Goal: Transaction & Acquisition: Purchase product/service

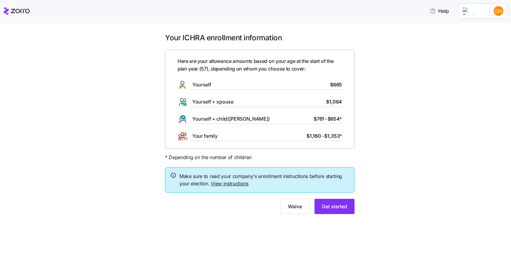
click at [234, 184] on link "View instructions" at bounding box center [230, 184] width 38 height 6
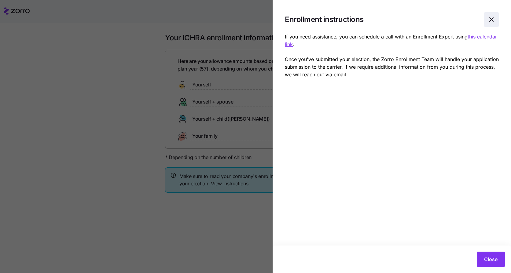
click at [489, 19] on icon "button" at bounding box center [491, 19] width 7 height 7
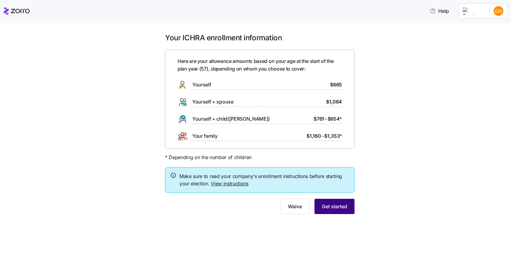
click at [324, 212] on button "Get started" at bounding box center [335, 206] width 40 height 15
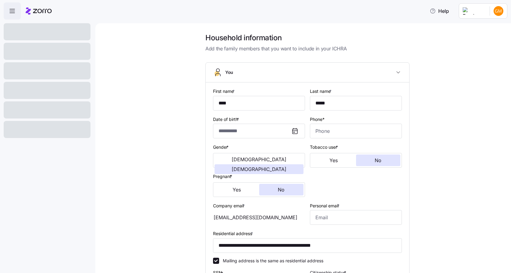
type input "**********"
type input "[PHONE_NUMBER]"
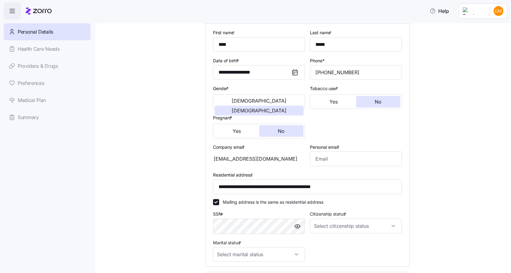
scroll to position [61, 0]
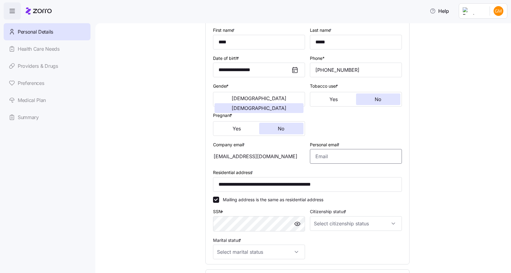
click at [323, 158] on input "Personal email *" at bounding box center [356, 156] width 92 height 15
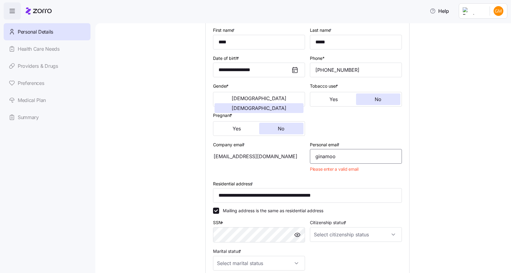
type input "[EMAIL_ADDRESS][DOMAIN_NAME]"
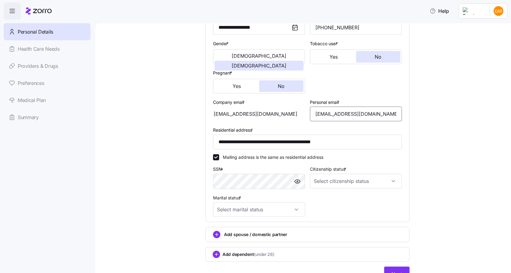
scroll to position [122, 0]
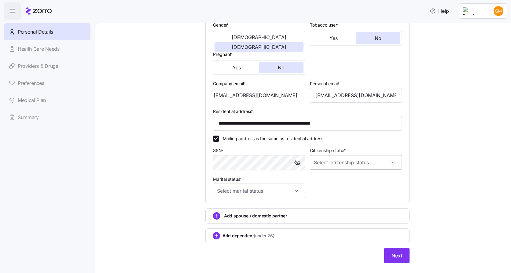
click at [385, 163] on input "Citizenship status *" at bounding box center [356, 162] width 92 height 15
click at [348, 180] on div "[DEMOGRAPHIC_DATA] citizen" at bounding box center [353, 181] width 87 height 13
type input "[DEMOGRAPHIC_DATA] citizen"
click at [288, 195] on input "Marital status *" at bounding box center [259, 191] width 92 height 15
click at [235, 222] on div "Married" at bounding box center [256, 222] width 87 height 13
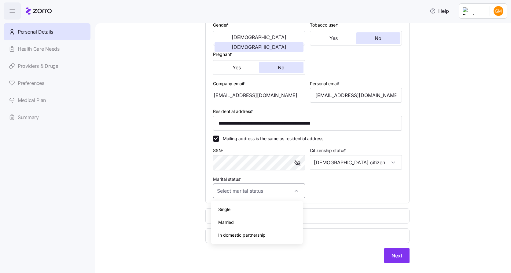
type input "Married"
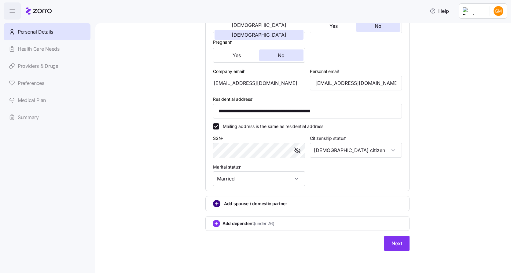
click at [213, 205] on circle "add icon" at bounding box center [216, 204] width 7 height 7
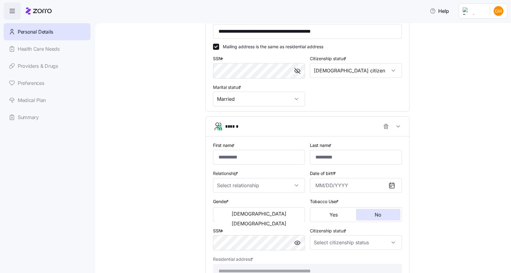
scroll to position [226, 0]
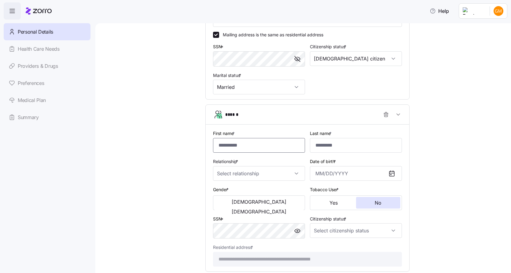
click at [227, 147] on input "First name *" at bounding box center [259, 145] width 92 height 15
type input "****"
type input "*****"
click at [282, 174] on input "Relationship *" at bounding box center [259, 173] width 92 height 15
click at [228, 191] on span "Spouse" at bounding box center [225, 192] width 15 height 7
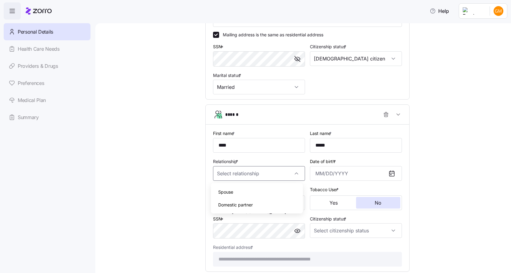
type input "Spouse"
click at [341, 174] on input "Date of birth *" at bounding box center [356, 173] width 92 height 15
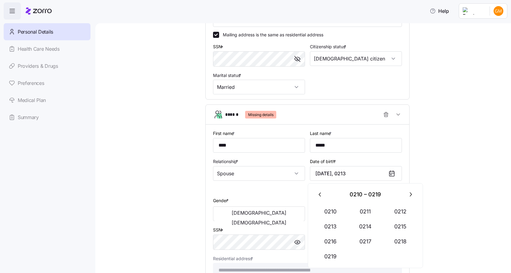
click at [453, 135] on div "**********" at bounding box center [308, 69] width 390 height 524
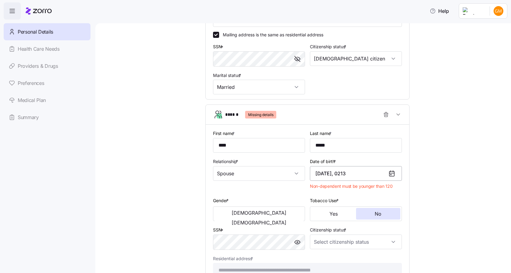
click at [348, 174] on input "December 31, 0213" at bounding box center [356, 173] width 92 height 15
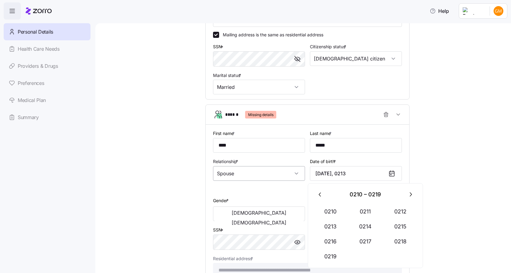
drag, startPoint x: 361, startPoint y: 174, endPoint x: 286, endPoint y: 176, distance: 75.3
click at [286, 176] on div "**********" at bounding box center [308, 203] width 194 height 153
click at [457, 130] on div "**********" at bounding box center [308, 69] width 390 height 524
click at [348, 174] on input "December 31, 0213" at bounding box center [356, 173] width 92 height 15
click at [321, 195] on icon "button" at bounding box center [320, 194] width 7 height 7
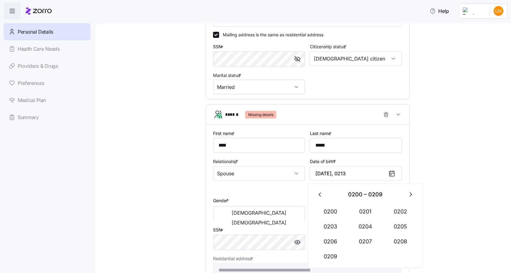
click at [321, 195] on icon "button" at bounding box center [320, 194] width 7 height 7
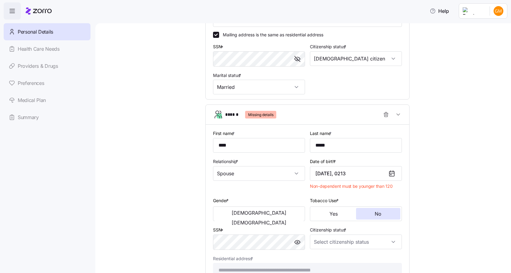
click at [390, 175] on icon at bounding box center [392, 174] width 5 height 5
click at [392, 173] on icon at bounding box center [391, 173] width 7 height 7
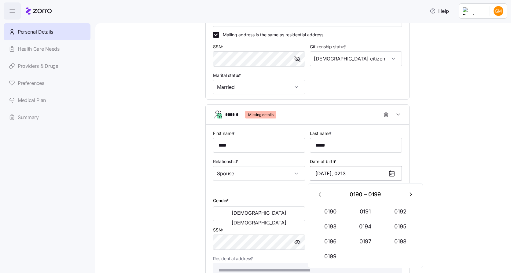
click at [345, 174] on input "December 31, 0213" at bounding box center [356, 173] width 92 height 15
drag, startPoint x: 368, startPoint y: 173, endPoint x: 237, endPoint y: 178, distance: 130.7
click at [237, 178] on div "**********" at bounding box center [308, 203] width 194 height 153
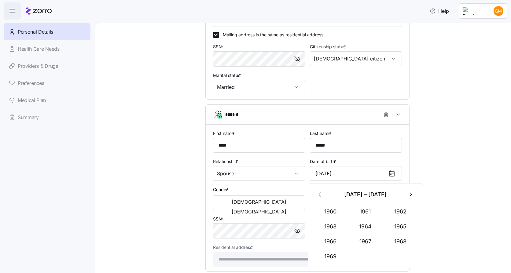
type input "[DATE]"
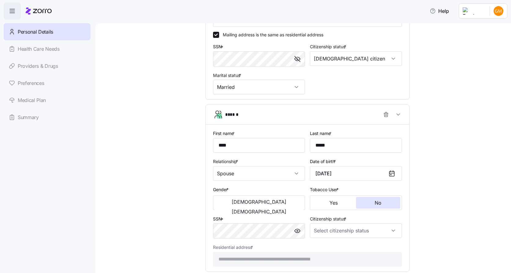
click at [480, 158] on div "**********" at bounding box center [308, 63] width 390 height 513
click at [243, 203] on button "[DEMOGRAPHIC_DATA]" at bounding box center [259, 202] width 89 height 10
click at [383, 206] on button "No" at bounding box center [378, 203] width 45 height 12
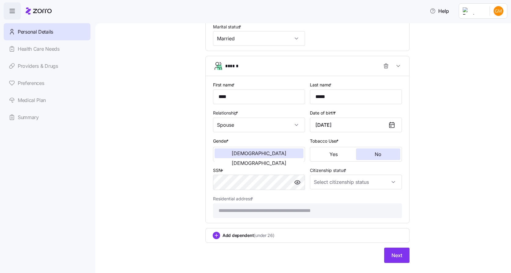
scroll to position [287, 0]
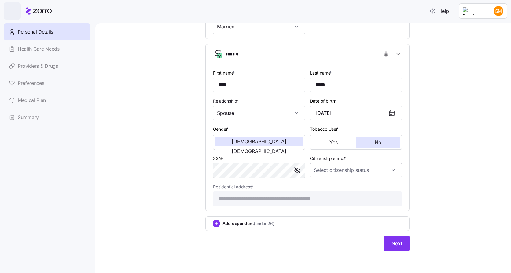
click at [387, 172] on input "Citizenship status *" at bounding box center [356, 170] width 92 height 15
click at [360, 185] on div "[DEMOGRAPHIC_DATA] citizen" at bounding box center [353, 189] width 87 height 13
type input "[DEMOGRAPHIC_DATA] citizen"
click at [447, 194] on div "**********" at bounding box center [308, 2] width 390 height 513
click at [215, 224] on circle "add icon" at bounding box center [216, 224] width 7 height 7
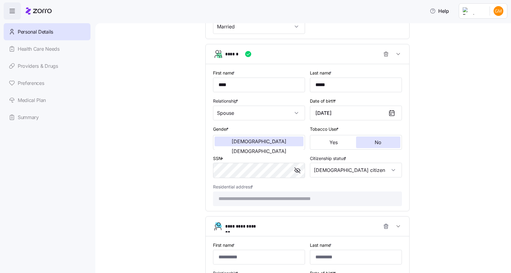
type input "*"
type input "*******"
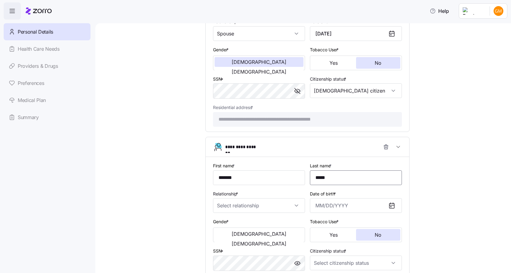
scroll to position [409, 0]
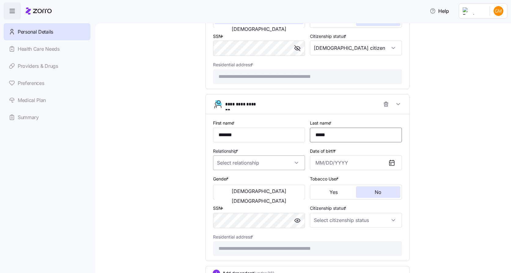
type input "*****"
click at [283, 159] on input "Relationship *" at bounding box center [259, 163] width 92 height 15
click at [248, 181] on div "Child" at bounding box center [256, 181] width 87 height 13
type input "Child"
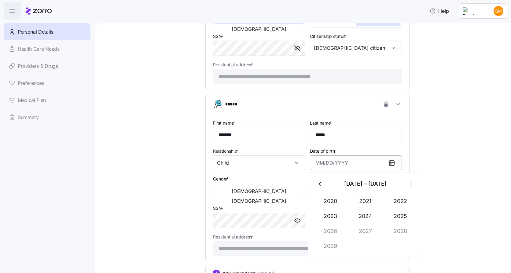
click at [312, 163] on input "Date of birth *" at bounding box center [356, 163] width 92 height 15
type input "[DATE]"
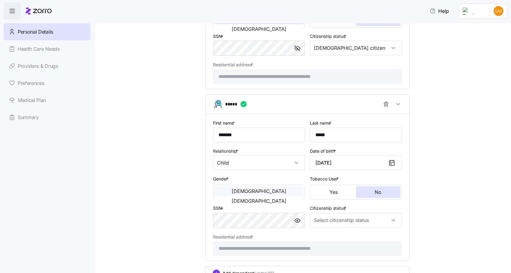
click at [239, 191] on span "[DEMOGRAPHIC_DATA]" at bounding box center [259, 191] width 55 height 5
click at [382, 191] on button "No" at bounding box center [378, 193] width 45 height 12
click at [365, 221] on input "Citizenship status *" at bounding box center [356, 220] width 92 height 15
click at [344, 240] on div "[DEMOGRAPHIC_DATA] citizen" at bounding box center [353, 239] width 87 height 13
type input "[DEMOGRAPHIC_DATA] citizen"
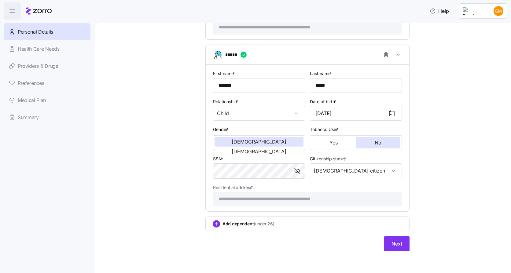
scroll to position [459, 0]
click at [215, 225] on circle "add icon" at bounding box center [216, 224] width 7 height 7
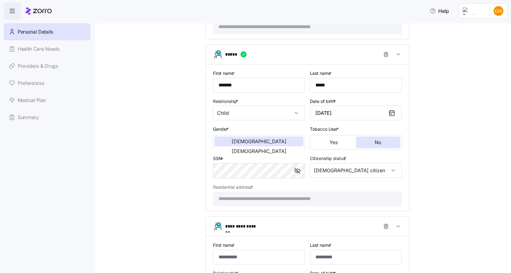
scroll to position [551, 0]
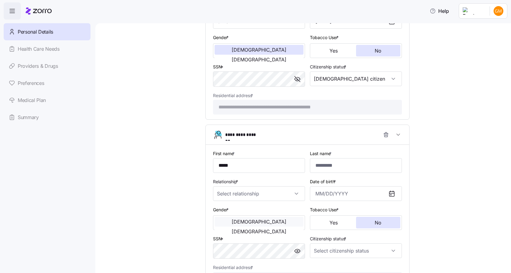
type input "*****"
click at [266, 195] on input "Relationship *" at bounding box center [259, 194] width 92 height 15
click at [244, 217] on div "Child" at bounding box center [256, 212] width 87 height 13
type input "Child"
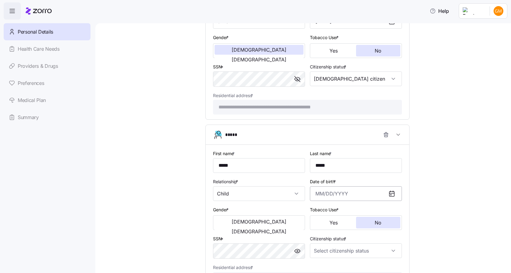
click at [331, 194] on input "Date of birth *" at bounding box center [356, 194] width 92 height 15
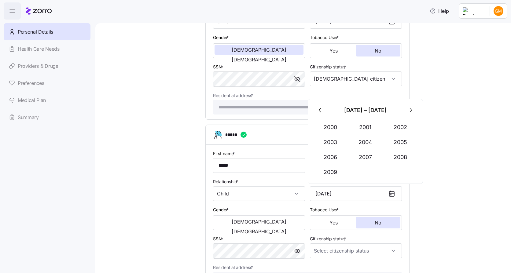
type input "[DATE]"
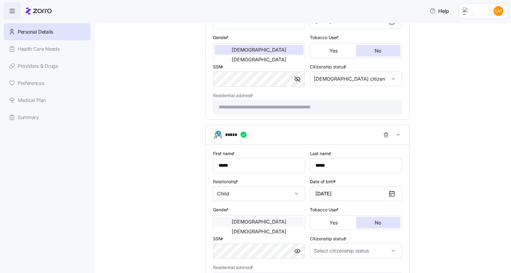
click at [232, 224] on span "[DEMOGRAPHIC_DATA]" at bounding box center [259, 222] width 55 height 5
click at [378, 221] on span "No" at bounding box center [378, 223] width 7 height 5
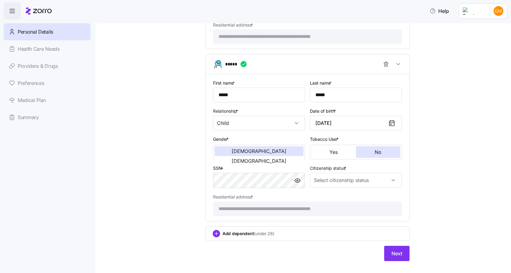
scroll to position [632, 0]
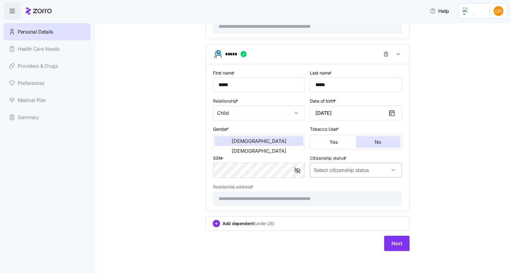
click at [395, 173] on input "Citizenship status *" at bounding box center [356, 170] width 92 height 15
click at [348, 185] on div "[DEMOGRAPHIC_DATA] citizen" at bounding box center [353, 189] width 87 height 13
type input "[DEMOGRAPHIC_DATA] citizen"
click at [395, 242] on span "Next" at bounding box center [397, 243] width 11 height 7
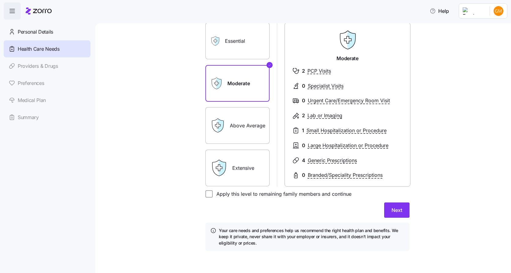
scroll to position [23, 0]
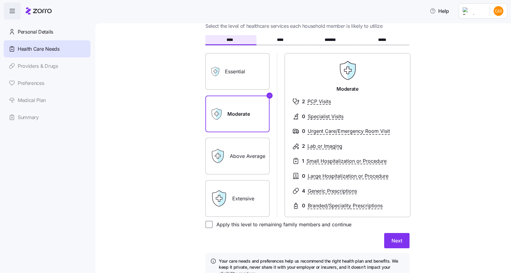
click at [239, 158] on label "Above Average" at bounding box center [238, 156] width 64 height 37
click at [0, 0] on input "Above Average" at bounding box center [0, 0] width 0 height 0
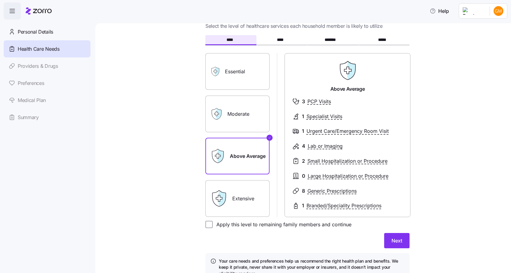
click at [244, 191] on label "Extensive" at bounding box center [238, 198] width 64 height 37
click at [0, 0] on input "Extensive" at bounding box center [0, 0] width 0 height 0
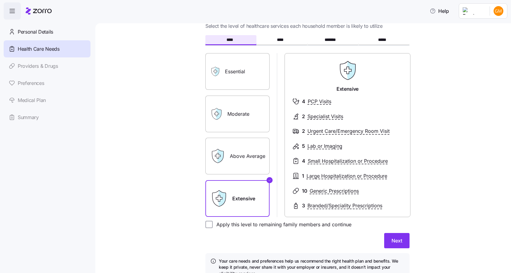
click at [247, 159] on label "Above Average" at bounding box center [238, 156] width 64 height 37
click at [0, 0] on input "Above Average" at bounding box center [0, 0] width 0 height 0
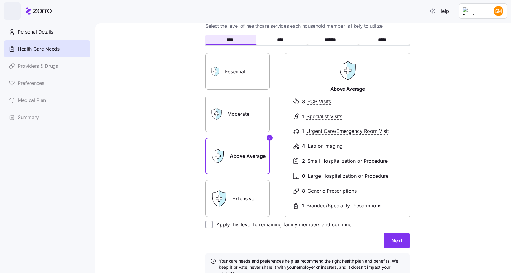
click at [249, 113] on label "Moderate" at bounding box center [238, 114] width 64 height 37
click at [0, 0] on input "Moderate" at bounding box center [0, 0] width 0 height 0
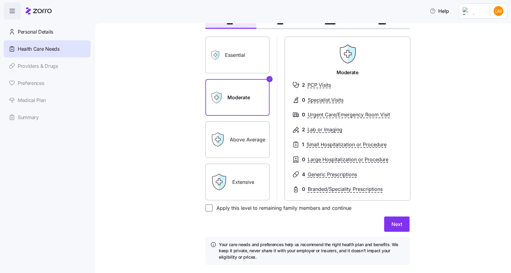
scroll to position [53, 0]
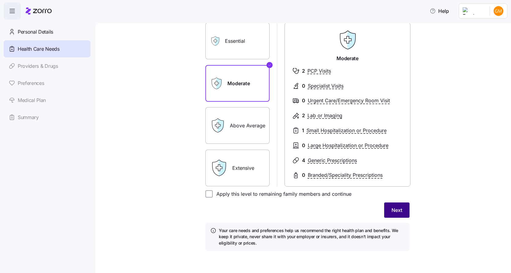
click at [403, 216] on button "Next" at bounding box center [396, 210] width 25 height 15
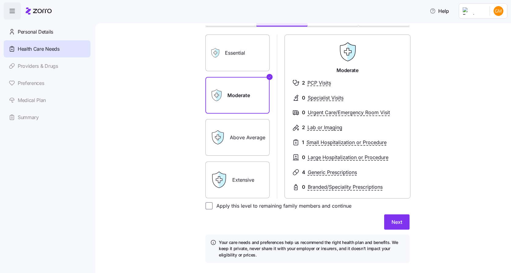
scroll to position [56, 0]
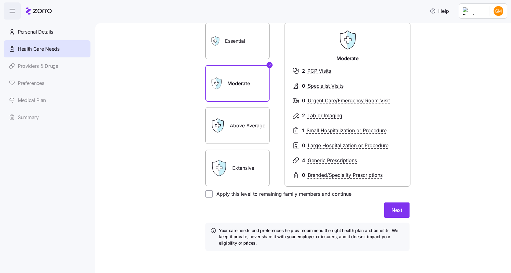
click at [258, 173] on label "Extensive" at bounding box center [238, 168] width 64 height 37
click at [0, 0] on input "Extensive" at bounding box center [0, 0] width 0 height 0
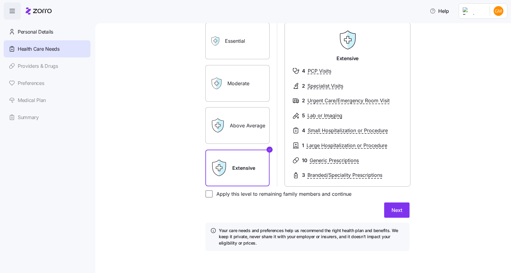
click at [219, 127] on icon at bounding box center [220, 126] width 6 height 14
drag, startPoint x: 247, startPoint y: 128, endPoint x: 248, endPoint y: 130, distance: 3.1
click at [248, 130] on label "Above Average" at bounding box center [238, 125] width 64 height 37
click at [0, 0] on input "Above Average" at bounding box center [0, 0] width 0 height 0
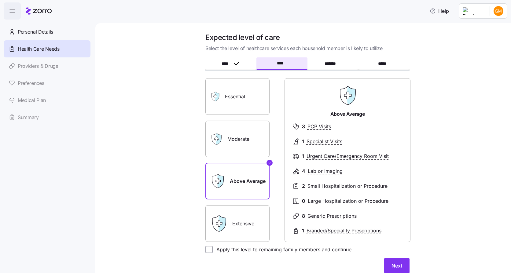
scroll to position [0, 0]
click at [247, 217] on label "Extensive" at bounding box center [238, 224] width 64 height 37
click at [0, 0] on input "Extensive" at bounding box center [0, 0] width 0 height 0
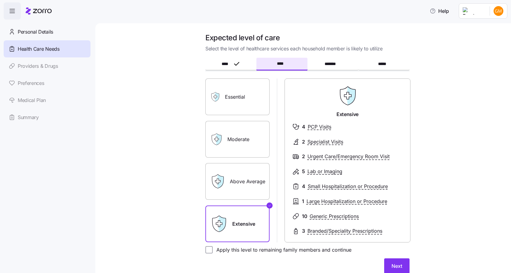
click at [232, 183] on label "Above Average" at bounding box center [238, 181] width 64 height 37
click at [0, 0] on input "Above Average" at bounding box center [0, 0] width 0 height 0
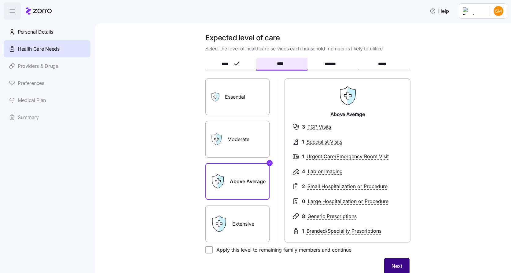
click at [398, 268] on span "Next" at bounding box center [397, 266] width 11 height 7
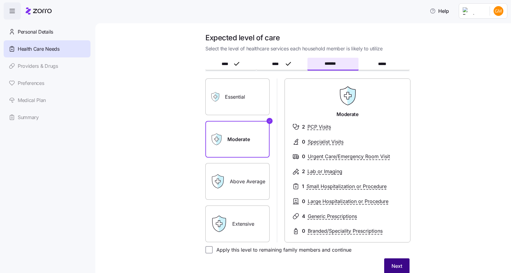
click at [400, 267] on button "Next" at bounding box center [396, 266] width 25 height 15
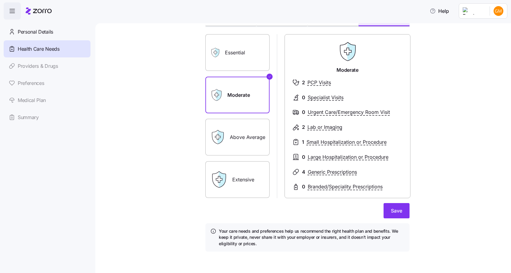
scroll to position [45, 0]
click at [405, 210] on button "Save" at bounding box center [397, 210] width 26 height 15
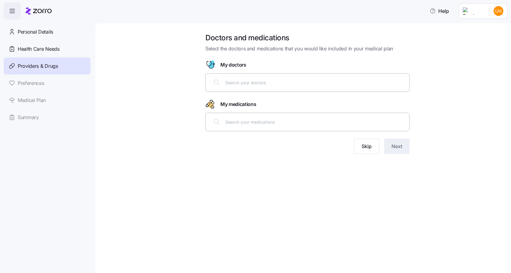
click at [231, 86] on input "text" at bounding box center [315, 82] width 180 height 7
type input "w"
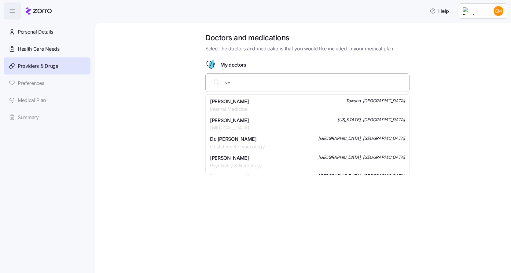
type input "v"
drag, startPoint x: 259, startPoint y: 83, endPoint x: 195, endPoint y: 87, distance: 64.4
click at [195, 87] on div "Doctors and medications Select the doctors and medications that you would like …" at bounding box center [308, 97] width 390 height 128
type input "l"
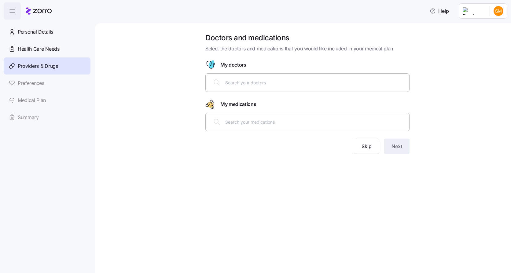
click at [225, 85] on div at bounding box center [308, 82] width 196 height 15
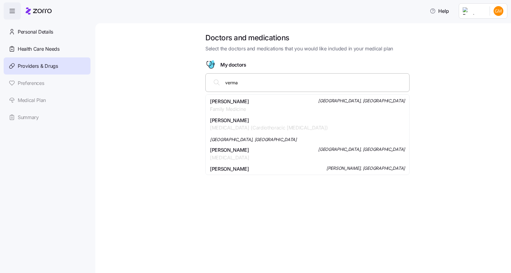
type input "verma"
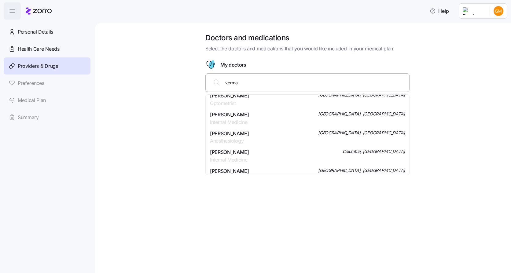
scroll to position [92, 0]
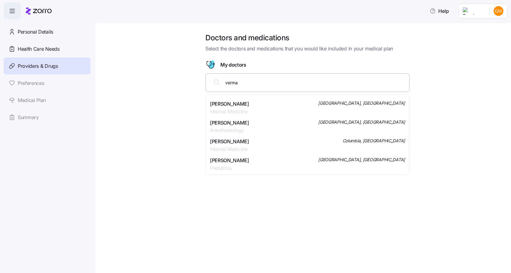
click at [237, 141] on span "Dr. Divya Verma" at bounding box center [229, 142] width 39 height 8
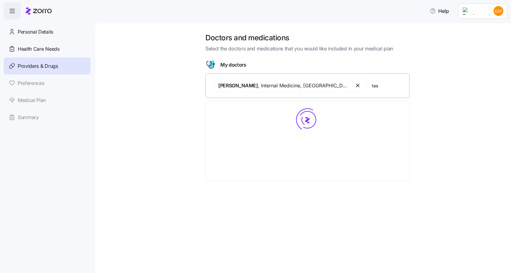
scroll to position [0, 0]
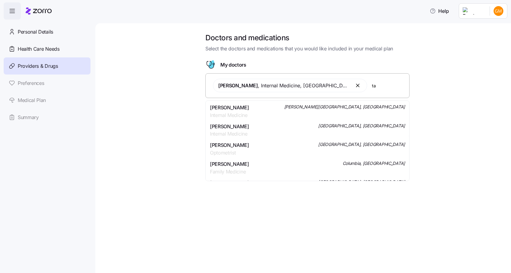
type input "t"
type input "wallace"
drag, startPoint x: 376, startPoint y: 88, endPoint x: 356, endPoint y: 91, distance: 20.1
click at [356, 91] on div "Dr. Divya Verma , Internal Medicine , Columbia, MD wallace" at bounding box center [308, 85] width 196 height 21
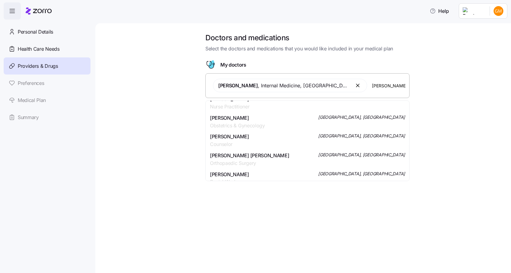
scroll to position [61, 0]
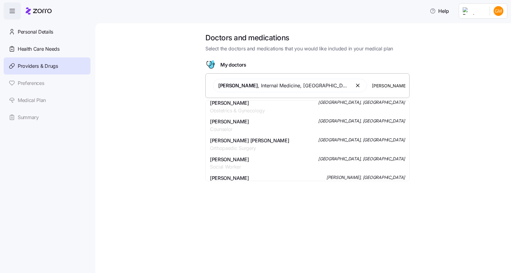
click at [258, 142] on span "Dr. Michael Jason Wallace" at bounding box center [249, 141] width 79 height 8
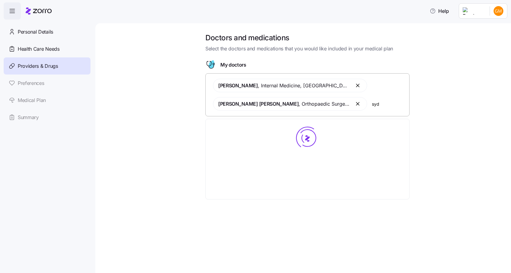
scroll to position [0, 0]
type input "sydney"
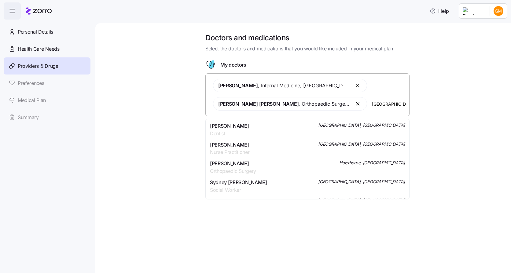
scroll to position [31, 0]
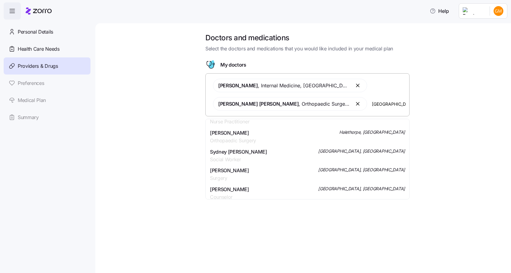
click at [251, 132] on span "Dr. Sam Vijaykumar Sydney" at bounding box center [233, 133] width 46 height 8
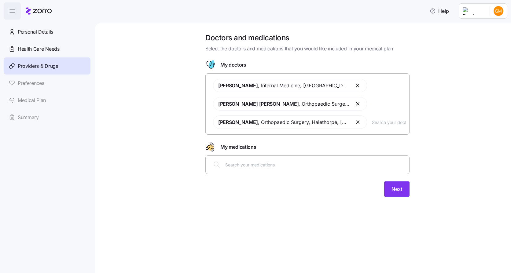
click at [385, 123] on input "text" at bounding box center [389, 122] width 34 height 7
type input "curtis"
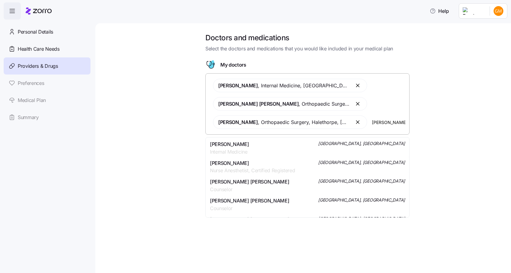
click at [235, 162] on span "Ms. Deborah L Curtis" at bounding box center [252, 164] width 85 height 8
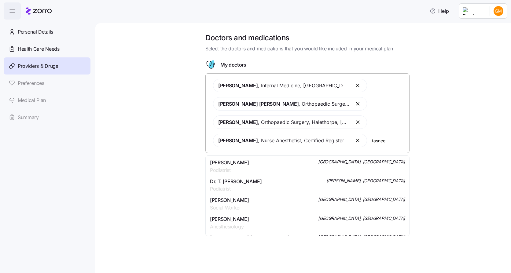
type input "tasneem"
click at [252, 219] on div "Dr. Safia Tasneem Family Medicine Columbia, MD" at bounding box center [307, 223] width 195 height 15
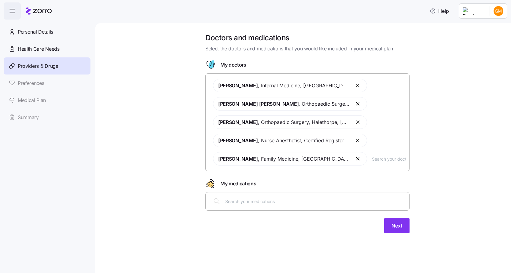
click at [357, 139] on button "button" at bounding box center [358, 140] width 7 height 7
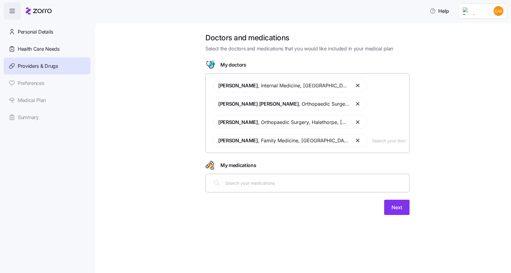
click at [382, 144] on input "text" at bounding box center [389, 140] width 34 height 7
type input "curtis"
drag, startPoint x: 378, startPoint y: 139, endPoint x: 344, endPoint y: 143, distance: 34.4
click at [344, 143] on div "Dr. Divya Verma , Internal Medicine , Columbia, MD Dr. Michael Jason Wallace , …" at bounding box center [308, 113] width 196 height 76
click at [375, 143] on input "text" at bounding box center [389, 140] width 34 height 7
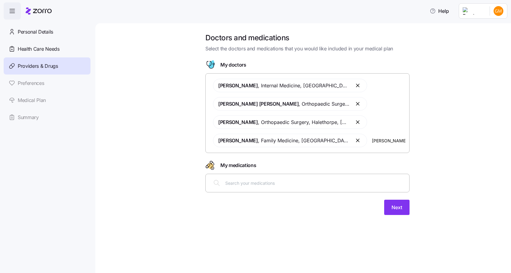
type input "curtis"
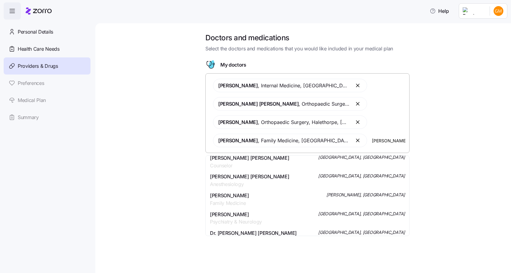
scroll to position [92, 0]
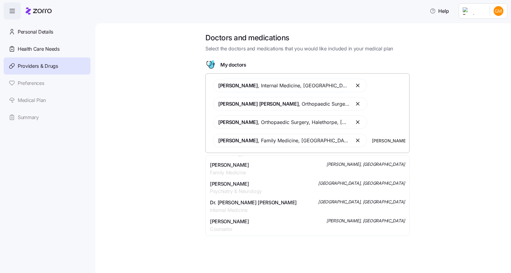
click at [380, 203] on span "Catonsville, MD" at bounding box center [361, 202] width 87 height 6
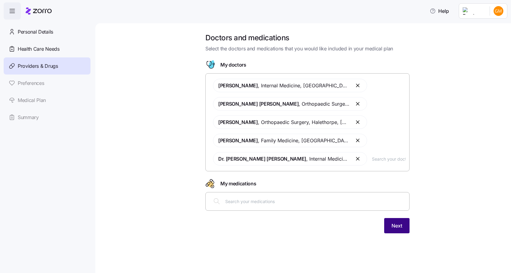
click at [406, 226] on button "Next" at bounding box center [396, 225] width 25 height 15
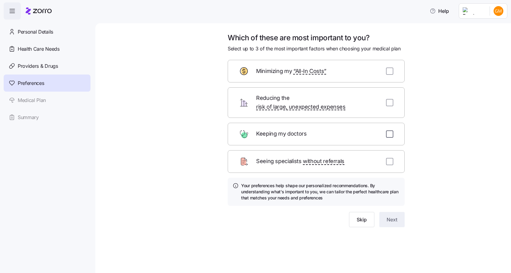
click at [392, 131] on input "checkbox" at bounding box center [389, 134] width 7 height 7
checkbox input "true"
click at [392, 99] on input "checkbox" at bounding box center [389, 102] width 7 height 7
checkbox input "true"
click at [392, 74] on input "checkbox" at bounding box center [389, 71] width 7 height 7
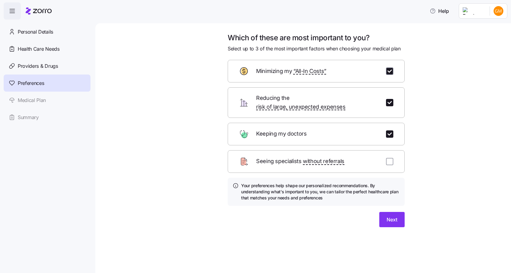
checkbox input "true"
click at [464, 163] on div "Which of these are most important to you? Select up to 3 of the most important …" at bounding box center [308, 137] width 390 height 209
click at [385, 212] on button "Next" at bounding box center [392, 219] width 25 height 15
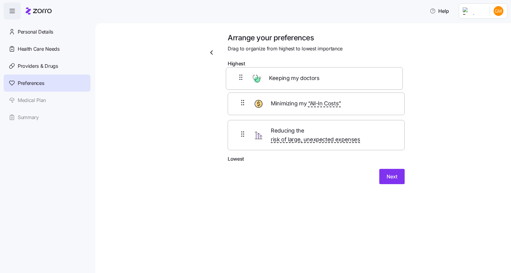
drag, startPoint x: 282, startPoint y: 136, endPoint x: 280, endPoint y: 76, distance: 60.0
click at [280, 76] on div "Minimizing my “All-In Costs” Reducing the risk of large, unexpected expenses Ke…" at bounding box center [316, 113] width 177 height 86
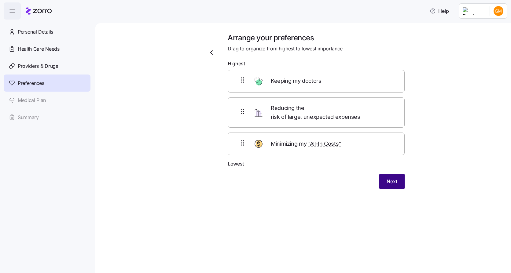
click at [389, 178] on span "Next" at bounding box center [392, 181] width 11 height 7
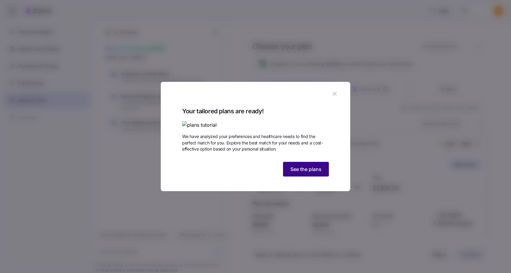
click at [300, 177] on button "See the plans" at bounding box center [306, 169] width 46 height 15
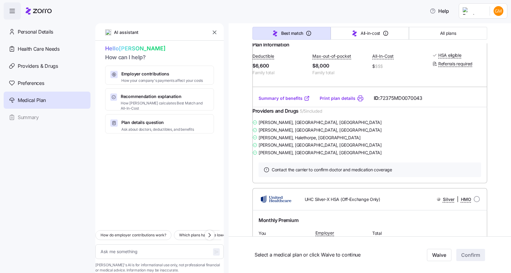
scroll to position [31, 0]
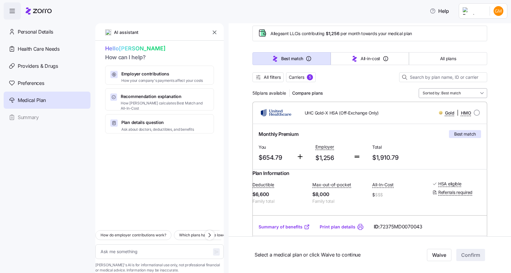
click at [457, 92] on input "Sorted by: Best match" at bounding box center [453, 93] width 69 height 10
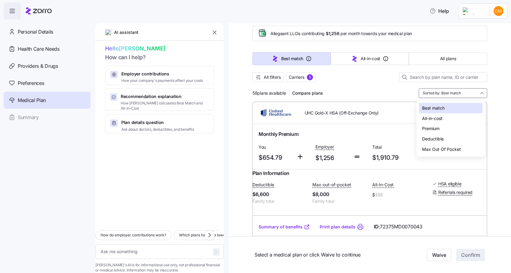
click at [442, 131] on div "Premium" at bounding box center [451, 129] width 64 height 10
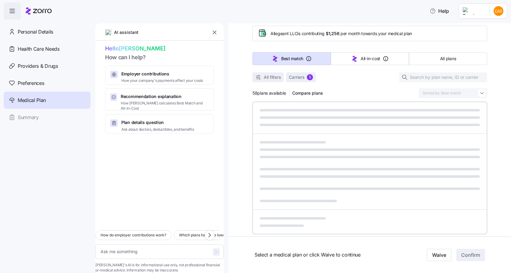
type textarea "x"
type input "Sorted by: Premium"
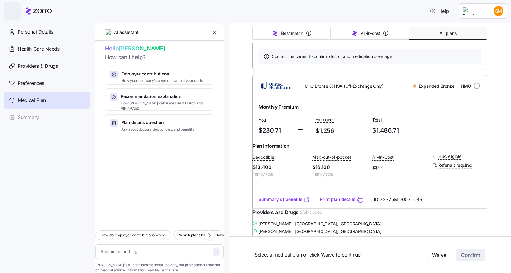
scroll to position [275, 0]
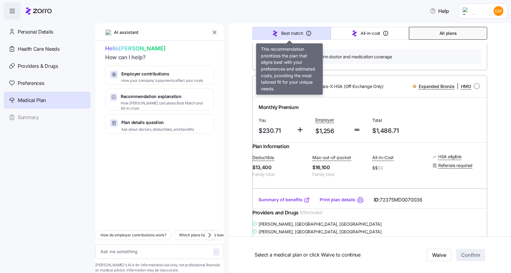
drag, startPoint x: 281, startPoint y: 32, endPoint x: 285, endPoint y: 38, distance: 6.9
click at [281, 32] on span "Best match" at bounding box center [292, 33] width 22 height 6
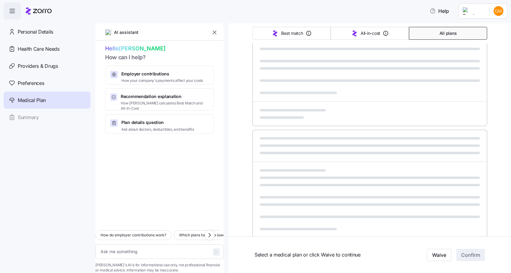
type textarea "x"
type input "Sorted by: Best match"
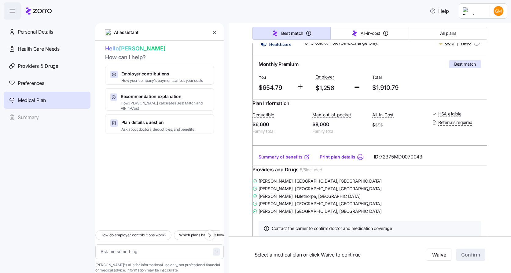
scroll to position [61, 0]
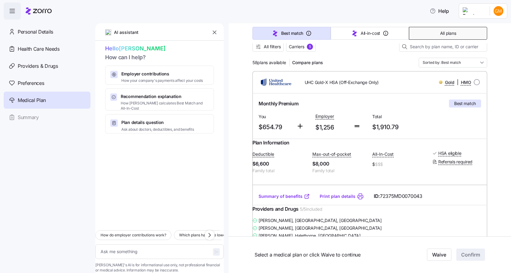
click at [446, 35] on span "All plans" at bounding box center [448, 33] width 16 height 6
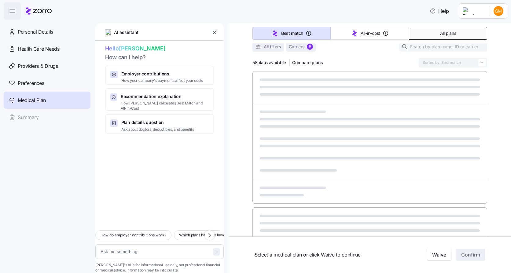
type textarea "x"
type input "Sorted by: Premium"
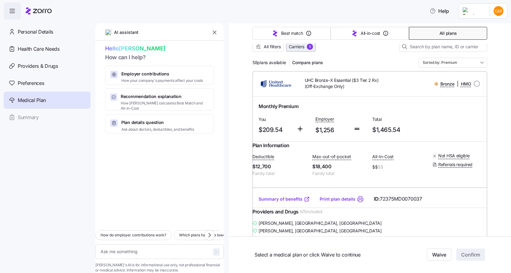
click at [296, 50] on span "Carriers" at bounding box center [297, 47] width 16 height 6
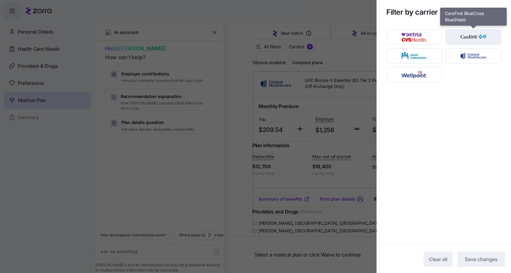
click at [471, 35] on img "button" at bounding box center [473, 37] width 45 height 12
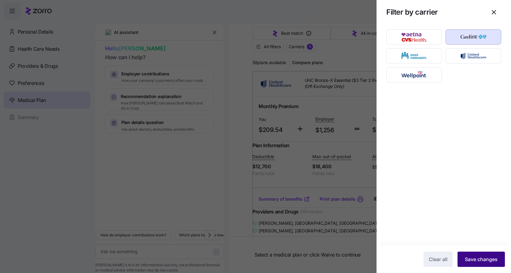
click at [478, 259] on span "Save changes" at bounding box center [481, 259] width 33 height 7
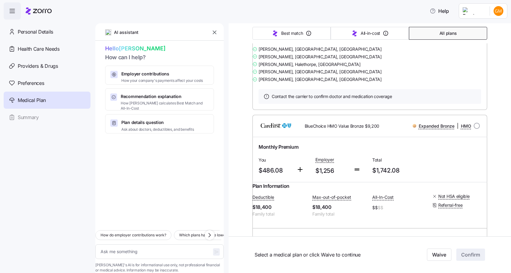
scroll to position [367, 0]
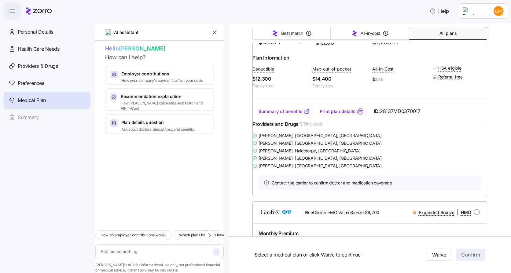
click at [446, 32] on span "All plans" at bounding box center [448, 33] width 17 height 6
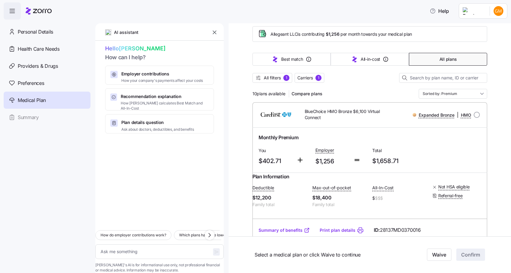
scroll to position [0, 0]
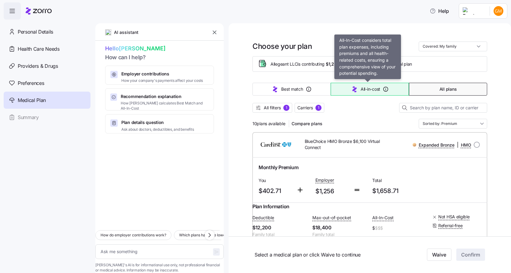
click at [361, 90] on span "All-in-cost" at bounding box center [371, 89] width 20 height 6
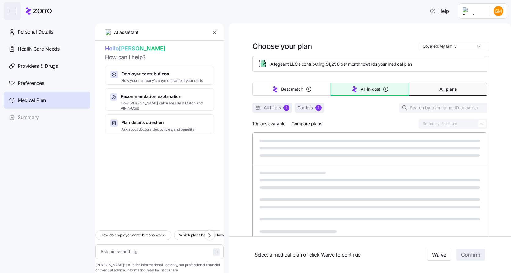
type textarea "x"
type input "Sorted by: All-in-cost"
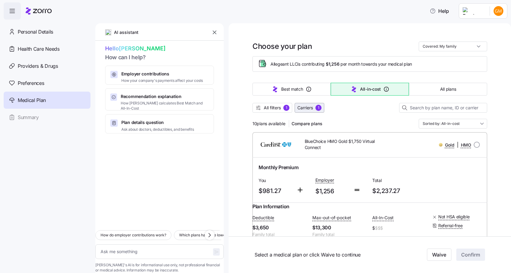
click at [312, 110] on span "Carriers 1" at bounding box center [310, 108] width 24 height 6
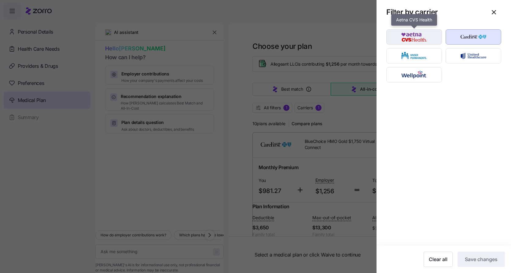
click at [409, 36] on img "button" at bounding box center [414, 37] width 45 height 12
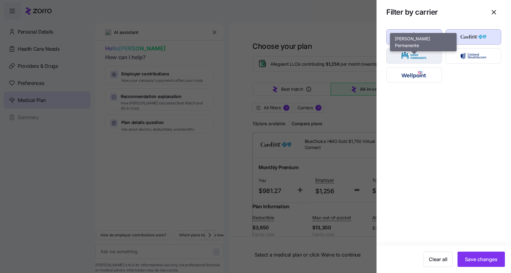
click at [414, 51] on img "button" at bounding box center [414, 56] width 45 height 12
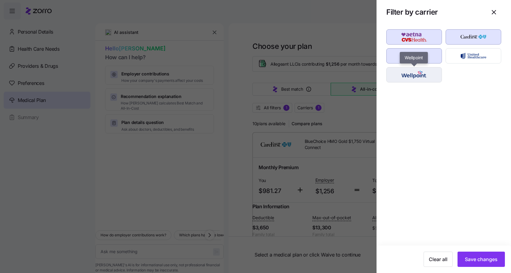
click at [423, 71] on img "button" at bounding box center [414, 75] width 45 height 12
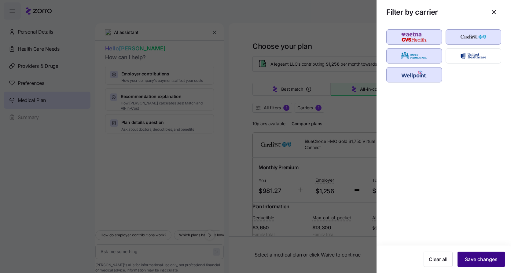
drag, startPoint x: 492, startPoint y: 253, endPoint x: 488, endPoint y: 250, distance: 4.8
click at [492, 253] on button "Save changes" at bounding box center [481, 259] width 47 height 15
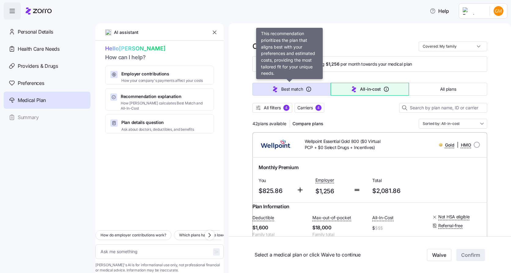
drag, startPoint x: 287, startPoint y: 89, endPoint x: 290, endPoint y: 91, distance: 3.3
click at [287, 90] on span "Best match" at bounding box center [292, 89] width 22 height 6
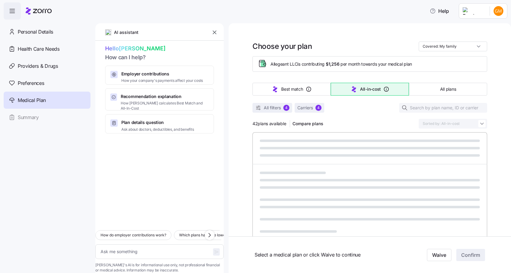
type textarea "x"
type input "Sorted by: Best match"
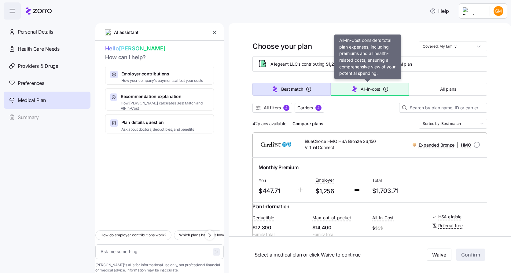
click at [369, 91] on span "All-in-cost" at bounding box center [371, 89] width 20 height 6
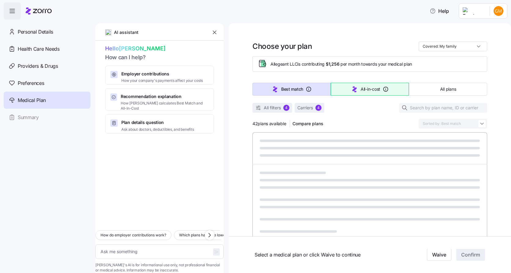
type textarea "x"
type input "Sorted by: All-in-cost"
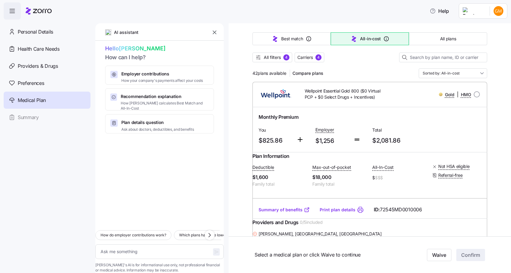
scroll to position [61, 0]
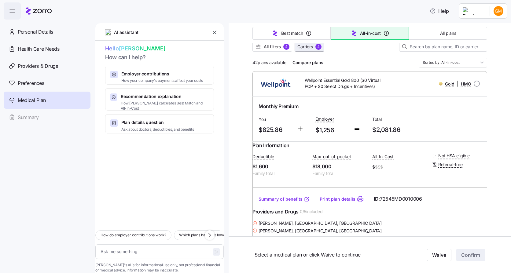
click at [312, 48] on span "Carriers 4" at bounding box center [310, 47] width 24 height 6
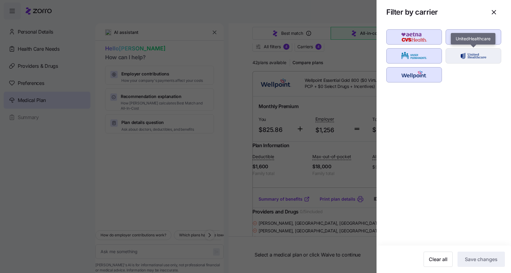
click at [463, 57] on img "button" at bounding box center [473, 56] width 45 height 12
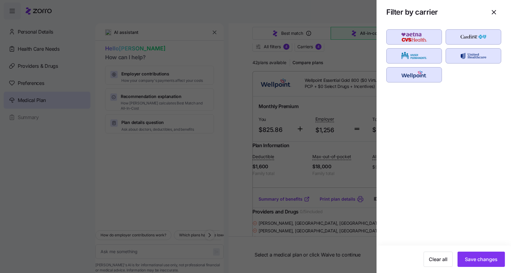
drag, startPoint x: 475, startPoint y: 256, endPoint x: 465, endPoint y: 234, distance: 24.4
click at [475, 257] on span "Save changes" at bounding box center [481, 259] width 33 height 7
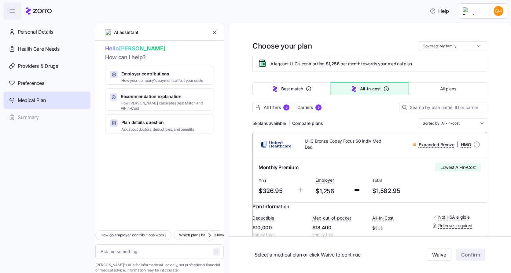
scroll to position [0, 0]
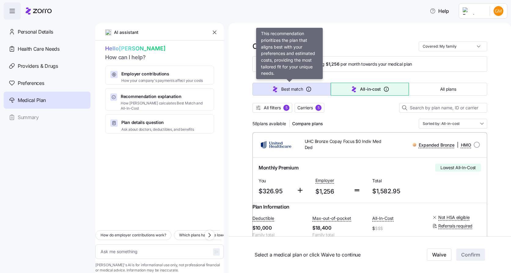
click at [293, 91] on span "Best match" at bounding box center [292, 89] width 22 height 6
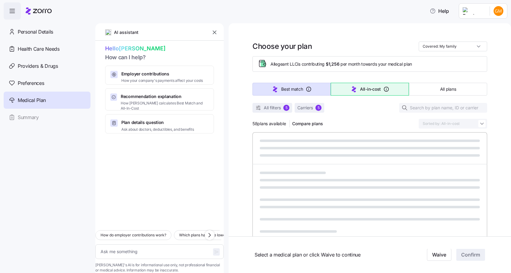
type textarea "x"
type input "Sorted by: Best match"
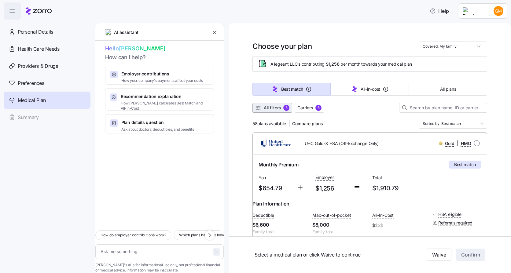
click at [269, 108] on span "All filters" at bounding box center [272, 108] width 17 height 6
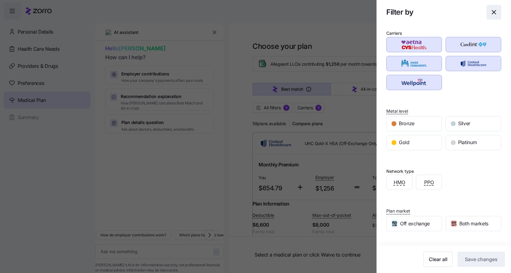
click at [491, 9] on icon "button" at bounding box center [494, 12] width 7 height 7
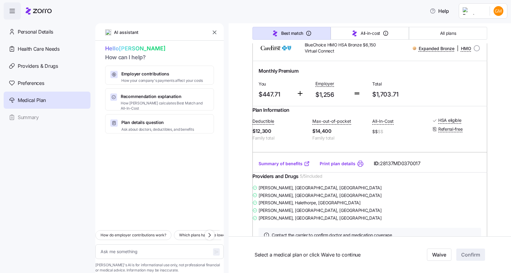
scroll to position [551, 0]
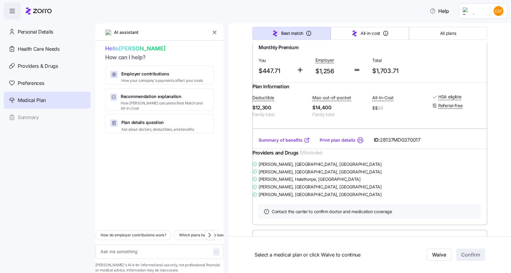
click at [276, 143] on link "Summary of benefits" at bounding box center [284, 140] width 51 height 6
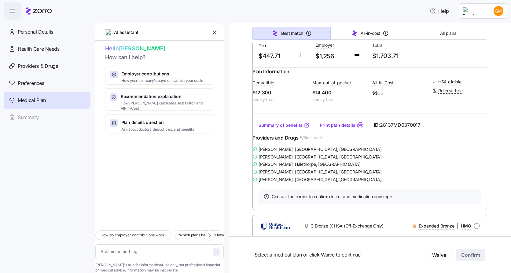
scroll to position [0, 0]
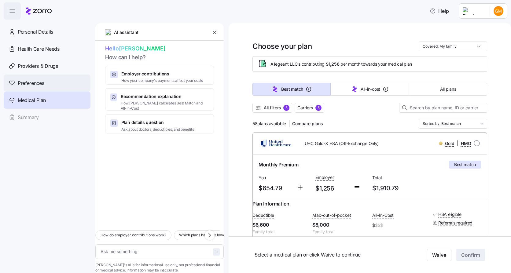
click at [27, 84] on span "Preferences" at bounding box center [31, 84] width 26 height 8
type textarea "x"
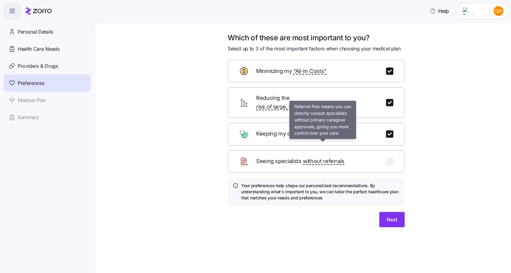
click at [312, 157] on span "without referrals" at bounding box center [324, 161] width 42 height 9
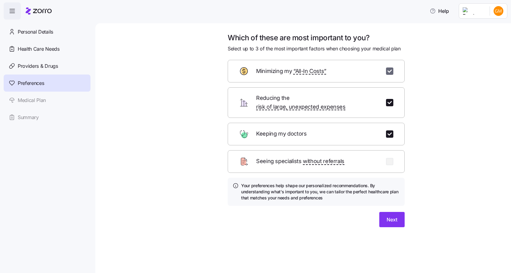
click at [387, 71] on input "checkbox" at bounding box center [389, 71] width 7 height 7
checkbox input "false"
click at [388, 158] on input "checkbox" at bounding box center [389, 161] width 7 height 7
checkbox input "true"
click at [386, 212] on button "Next" at bounding box center [392, 219] width 25 height 15
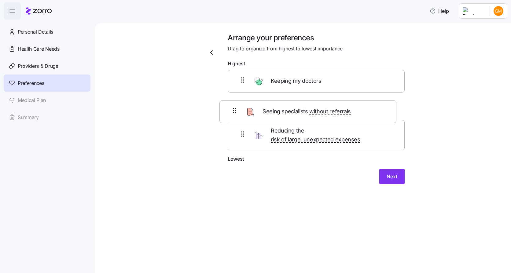
drag, startPoint x: 316, startPoint y: 136, endPoint x: 306, endPoint y: 110, distance: 28.4
click at [306, 110] on div "Keeping my doctors Reducing the risk of large, unexpected expenses Seeing speci…" at bounding box center [316, 113] width 177 height 86
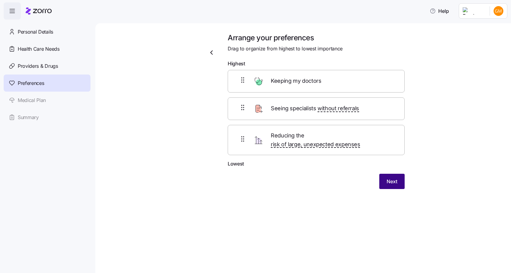
click at [403, 176] on button "Next" at bounding box center [392, 181] width 25 height 15
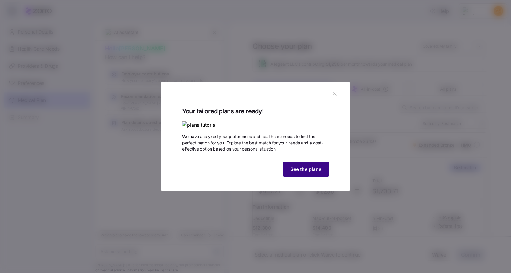
click at [296, 177] on button "See the plans" at bounding box center [306, 169] width 46 height 15
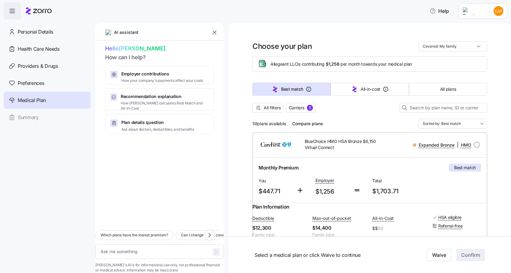
click at [17, 12] on span "button" at bounding box center [12, 11] width 17 height 17
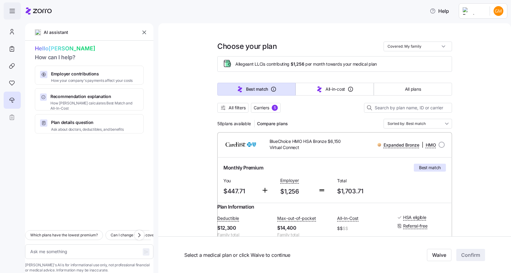
click at [15, 10] on icon "button" at bounding box center [12, 10] width 7 height 7
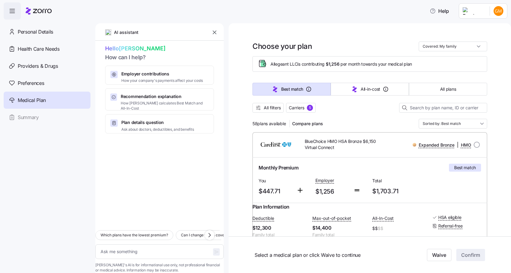
click at [15, 10] on icon "button" at bounding box center [12, 10] width 7 height 7
type textarea "x"
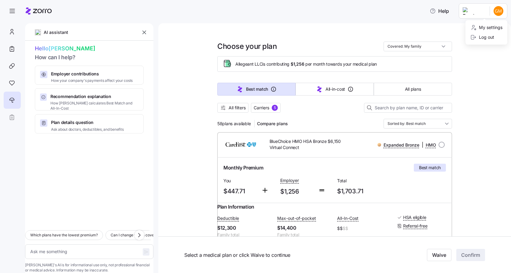
click at [488, 11] on html "Help AI assistant Hello Gina How can I help? Employer contributions How your co…" at bounding box center [255, 135] width 511 height 270
click at [484, 36] on div "Log out" at bounding box center [483, 37] width 24 height 7
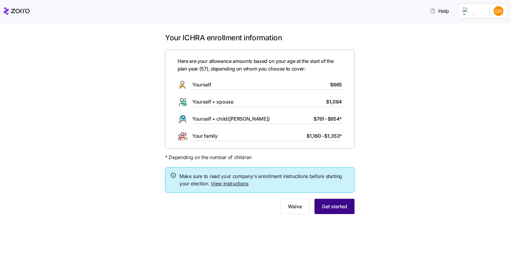
click at [337, 204] on span "Get started" at bounding box center [334, 206] width 25 height 7
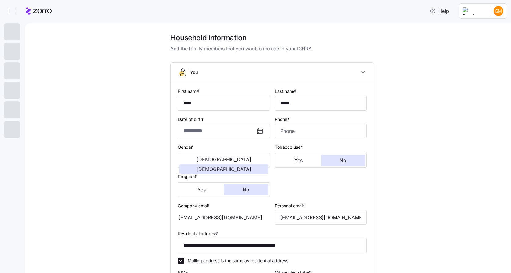
type input "**********"
type input "[PHONE_NUMBER]"
type input "[DEMOGRAPHIC_DATA] citizen"
type input "Married"
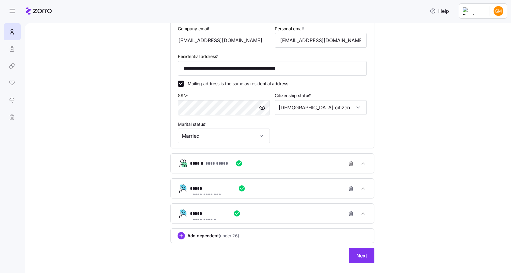
scroll to position [190, 0]
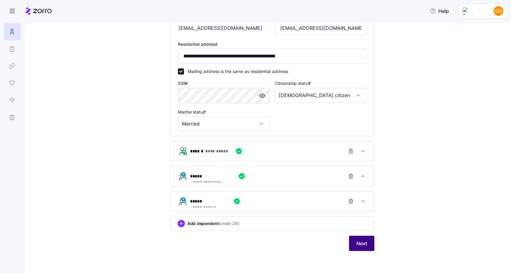
click at [358, 241] on span "Next" at bounding box center [362, 243] width 11 height 7
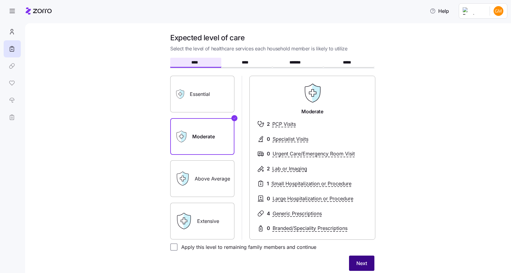
click at [357, 262] on span "Next" at bounding box center [362, 263] width 11 height 7
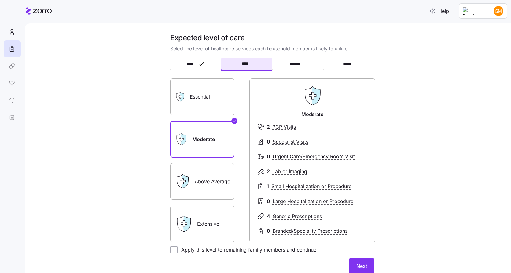
click at [213, 184] on label "Above Average" at bounding box center [202, 181] width 64 height 37
click at [0, 0] on input "Above Average" at bounding box center [0, 0] width 0 height 0
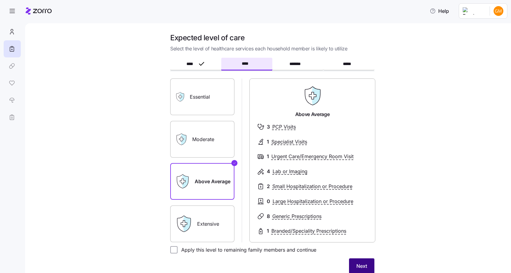
click at [369, 263] on button "Next" at bounding box center [361, 266] width 25 height 15
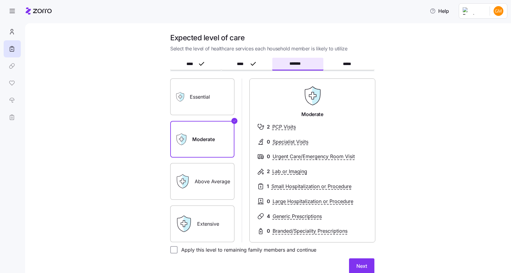
click at [369, 263] on button "Next" at bounding box center [361, 266] width 25 height 15
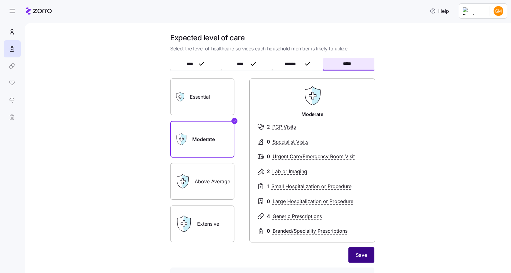
click at [366, 257] on button "Save" at bounding box center [362, 255] width 26 height 15
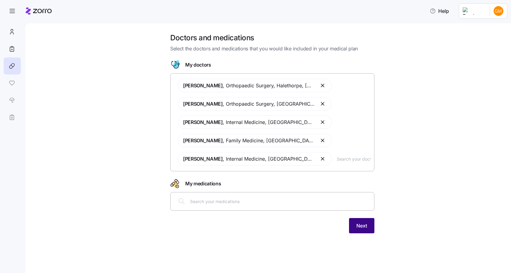
click at [361, 223] on span "Next" at bounding box center [362, 225] width 11 height 7
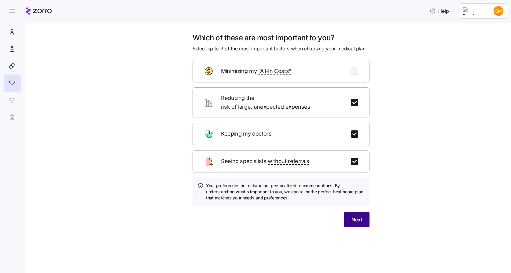
click at [354, 217] on button "Next" at bounding box center [356, 219] width 25 height 15
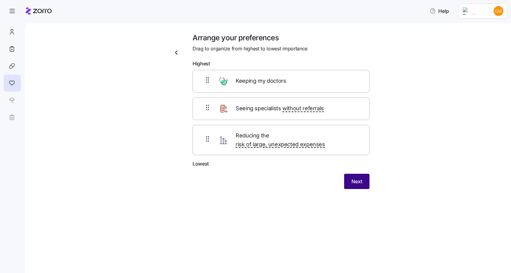
click at [362, 180] on button "Next" at bounding box center [356, 181] width 25 height 15
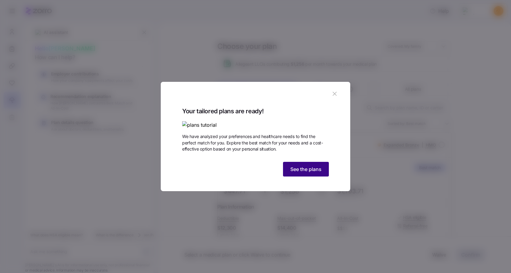
click at [295, 173] on span "See the plans" at bounding box center [306, 169] width 31 height 7
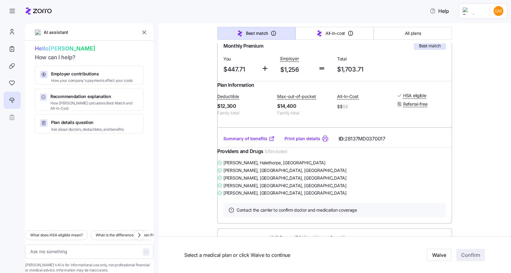
scroll to position [122, 0]
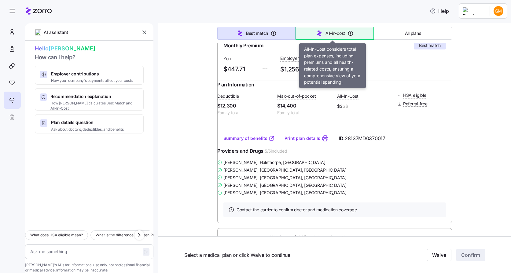
click at [321, 31] on icon "button" at bounding box center [319, 33] width 7 height 7
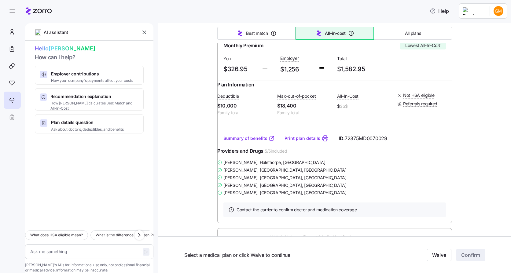
type textarea "x"
type input "Sorted by: All-in-cost"
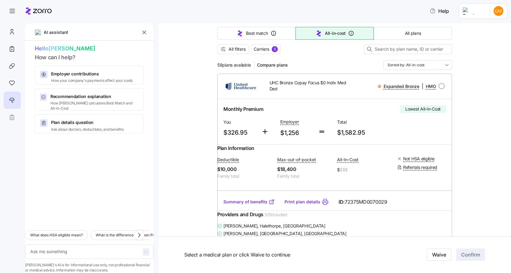
scroll to position [0, 0]
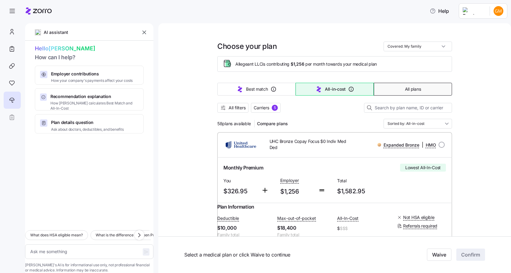
click at [420, 92] on button "All plans" at bounding box center [413, 89] width 78 height 13
type textarea "x"
type input "Sorted by: Premium"
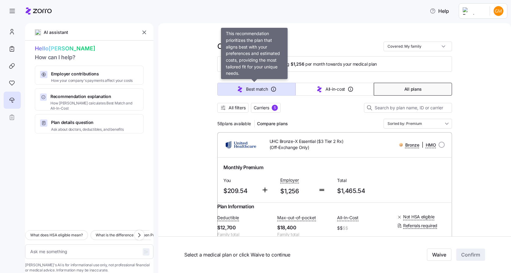
click at [264, 92] on span "Best match" at bounding box center [257, 89] width 22 height 6
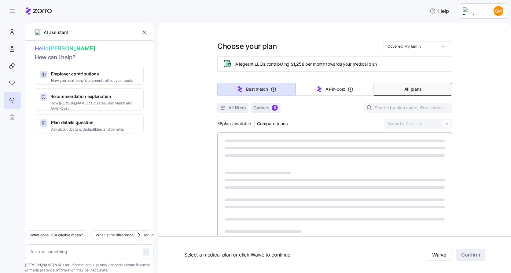
type textarea "x"
type input "Sorted by: Best match"
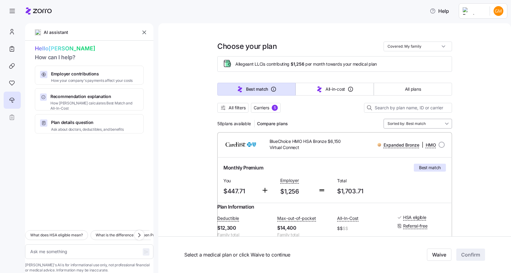
click at [397, 122] on input "Sorted by: Best match" at bounding box center [418, 124] width 69 height 10
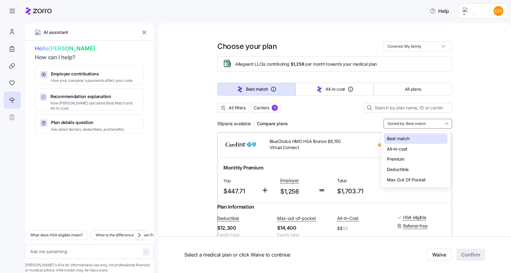
click at [412, 171] on div "Deductible" at bounding box center [416, 170] width 64 height 10
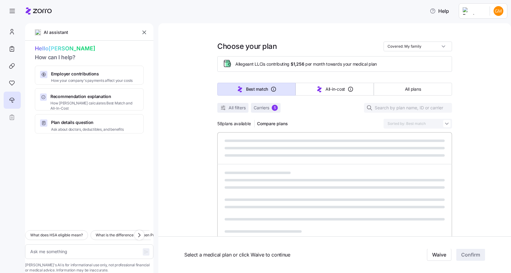
type textarea "x"
type input "Sorted by: Deductible"
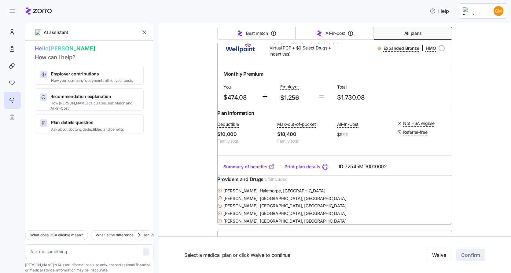
scroll to position [6644, 0]
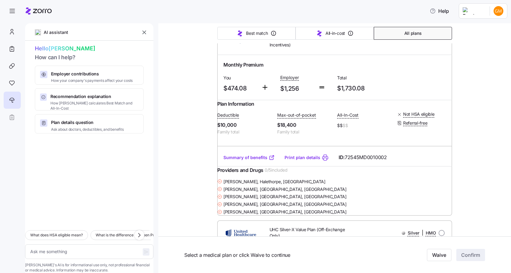
click at [425, 34] on button "All plans" at bounding box center [413, 33] width 78 height 13
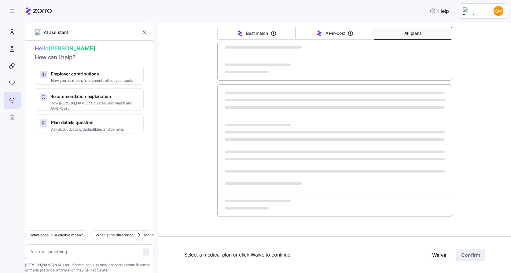
type textarea "x"
type input "Sorted by: Premium"
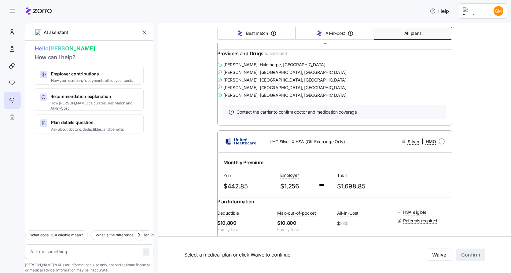
scroll to position [0, 0]
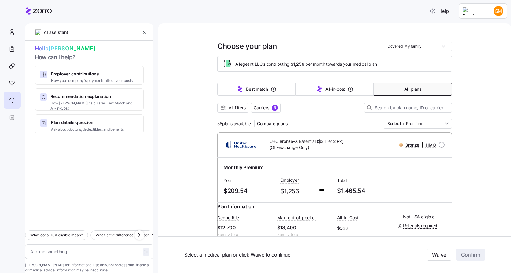
click at [437, 90] on button "All plans" at bounding box center [413, 89] width 78 height 13
click at [257, 107] on span "Carriers" at bounding box center [262, 108] width 16 height 6
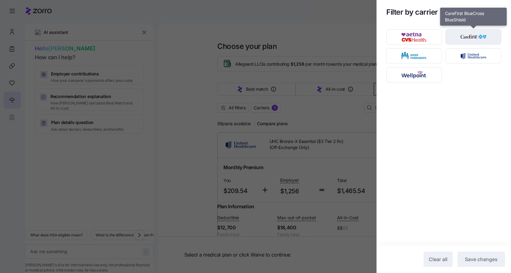
click at [462, 36] on img "button" at bounding box center [473, 37] width 45 height 12
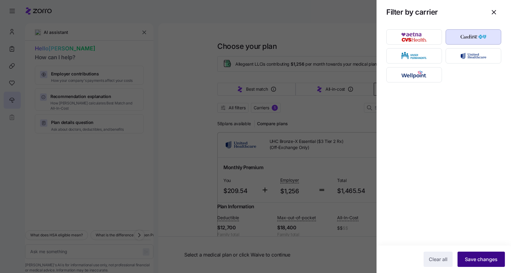
click at [479, 262] on span "Save changes" at bounding box center [481, 259] width 33 height 7
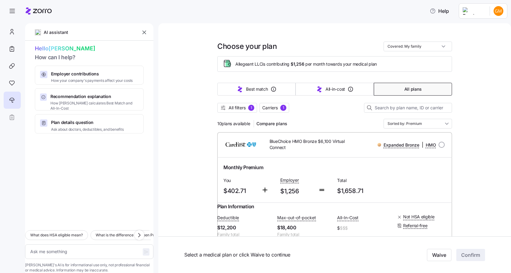
click at [440, 123] on input "Sorted by: Premium" at bounding box center [418, 124] width 69 height 10
click at [391, 169] on div "Deductible" at bounding box center [416, 170] width 64 height 10
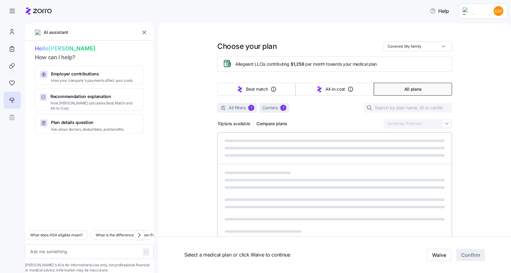
type textarea "x"
type input "Sorted by: Deductible"
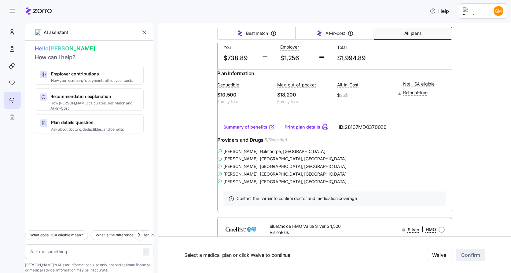
scroll to position [765, 0]
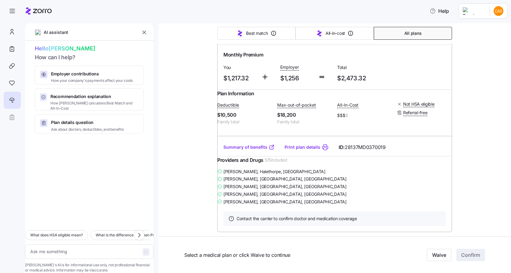
type textarea "x"
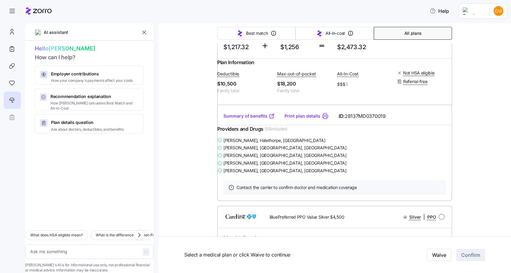
scroll to position [887, 0]
